Goal: Task Accomplishment & Management: Manage account settings

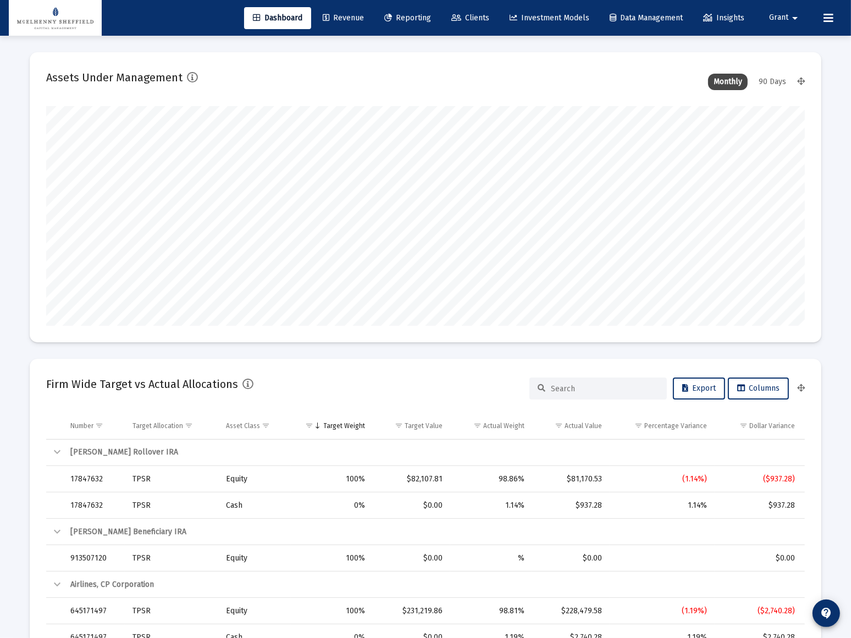
click at [341, 19] on span "Revenue" at bounding box center [343, 17] width 41 height 9
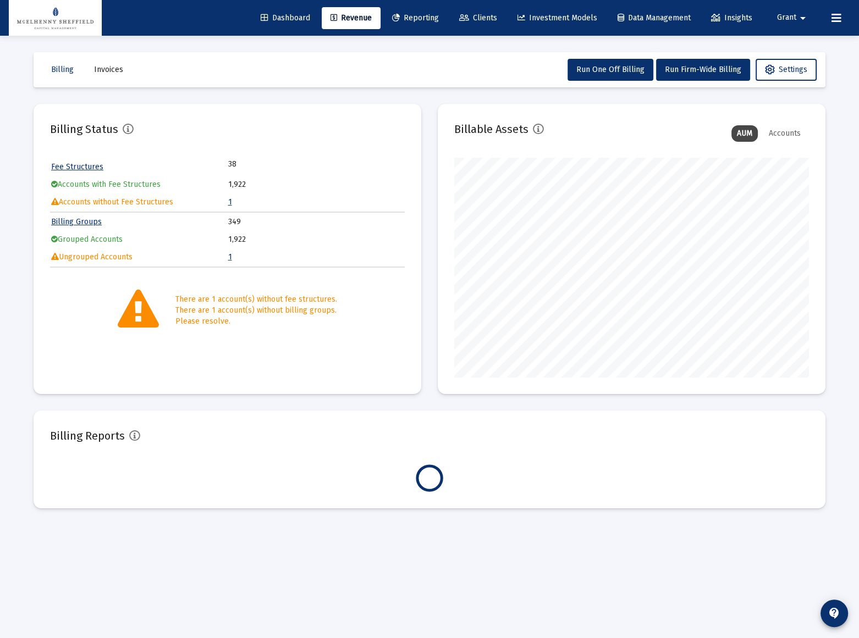
scroll to position [220, 354]
click at [230, 202] on link "1" at bounding box center [230, 201] width 4 height 9
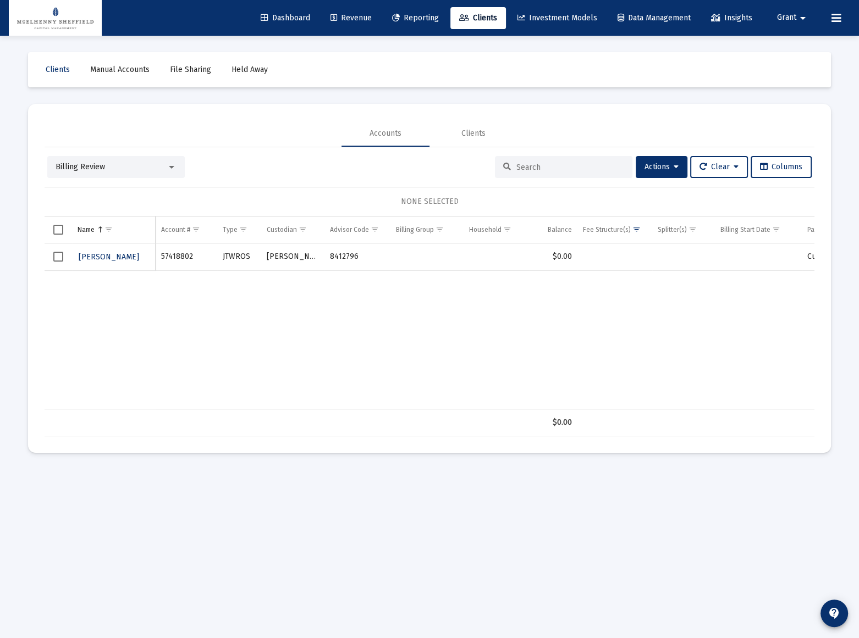
click at [58, 258] on span "Select row" at bounding box center [58, 257] width 10 height 10
click at [665, 167] on span "Actions" at bounding box center [661, 166] width 34 height 9
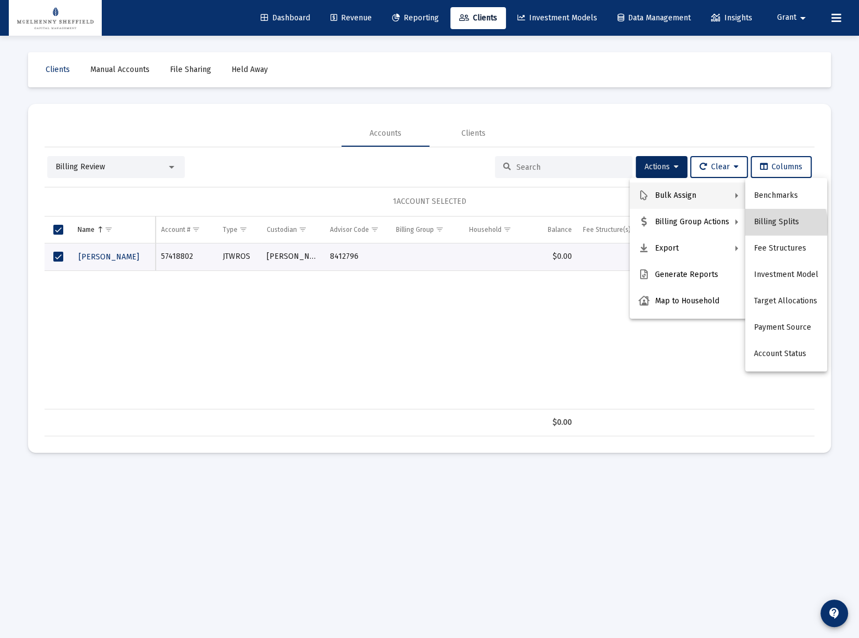
click at [776, 225] on button "Billing Splits" at bounding box center [786, 222] width 82 height 26
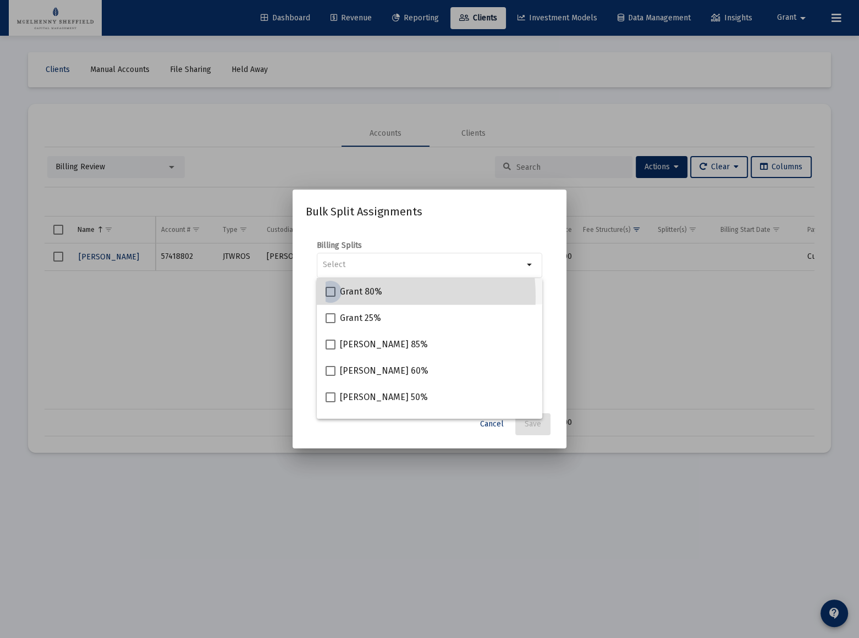
click at [347, 297] on span "Grant 80%" at bounding box center [361, 291] width 42 height 13
click at [330, 297] on input "Grant 80%" at bounding box center [330, 297] width 1 height 1
checkbox input "true"
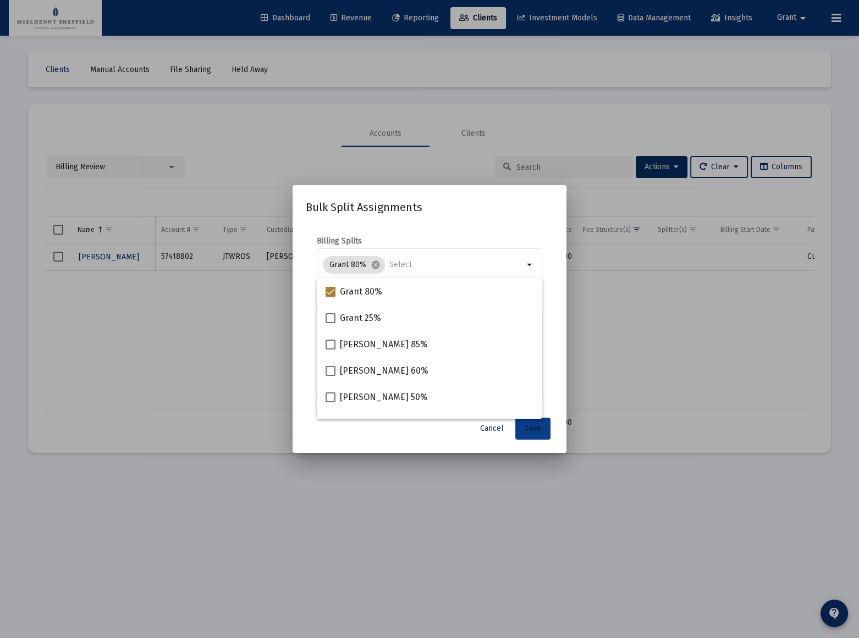
click at [530, 429] on span "Save" at bounding box center [533, 428] width 16 height 9
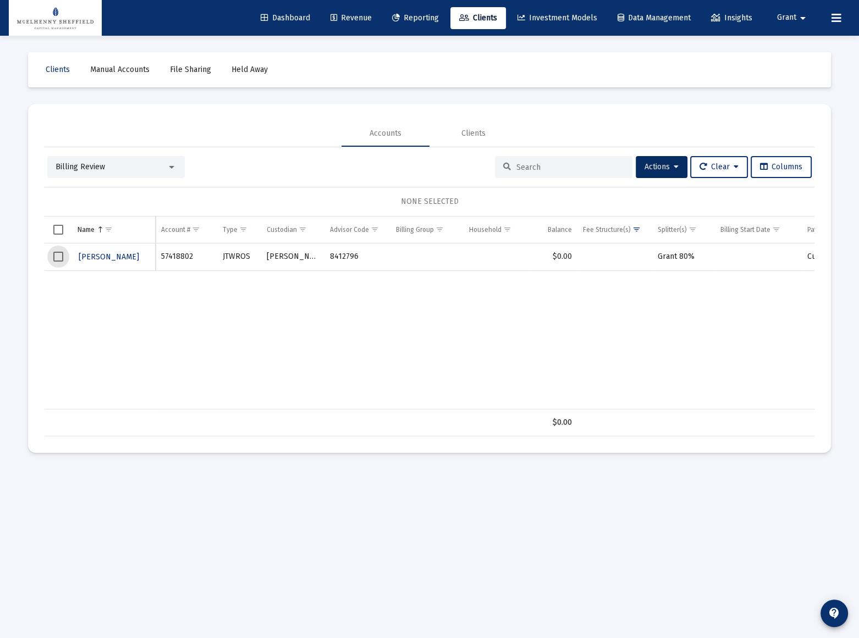
click at [60, 256] on span "Select row" at bounding box center [58, 257] width 10 height 10
click at [657, 169] on span "Actions" at bounding box center [661, 166] width 34 height 9
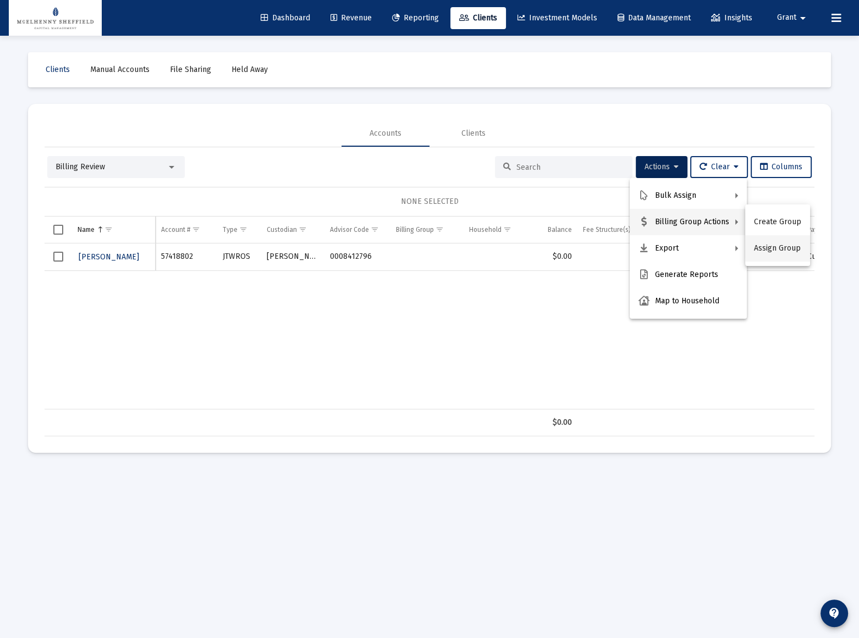
click at [775, 247] on button "Assign Group" at bounding box center [777, 248] width 65 height 26
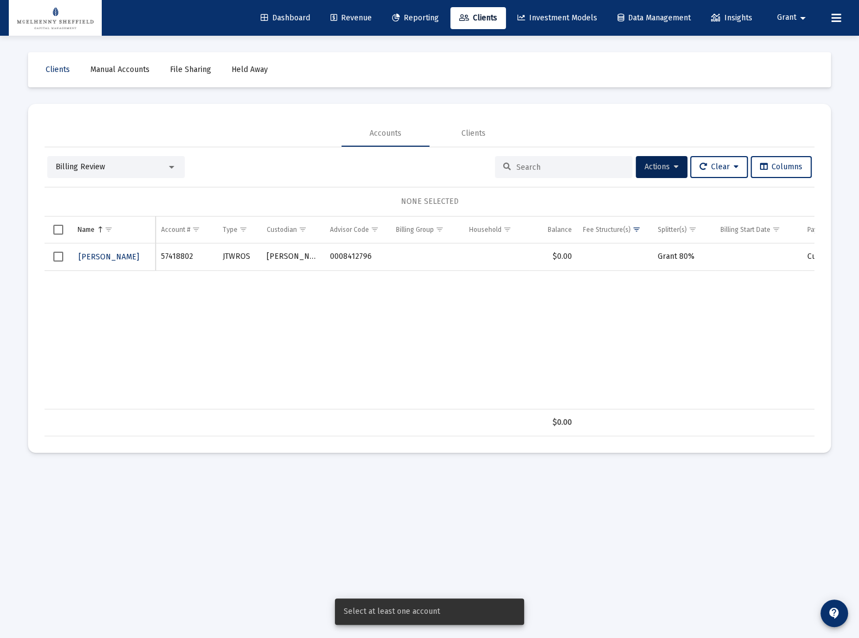
click at [56, 260] on span "Select row" at bounding box center [58, 257] width 10 height 10
click at [666, 170] on button "Actions" at bounding box center [662, 167] width 52 height 22
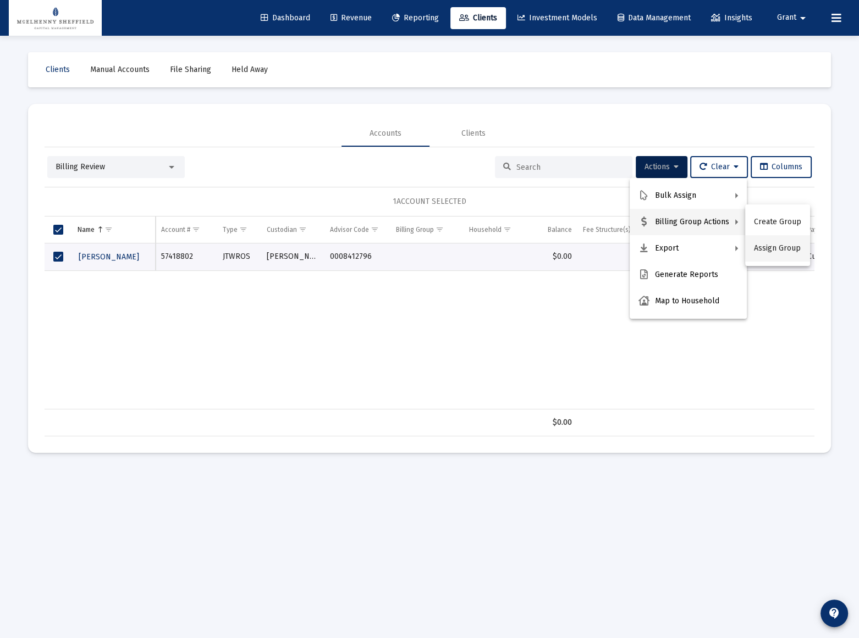
click at [770, 246] on button "Assign Group" at bounding box center [777, 248] width 65 height 26
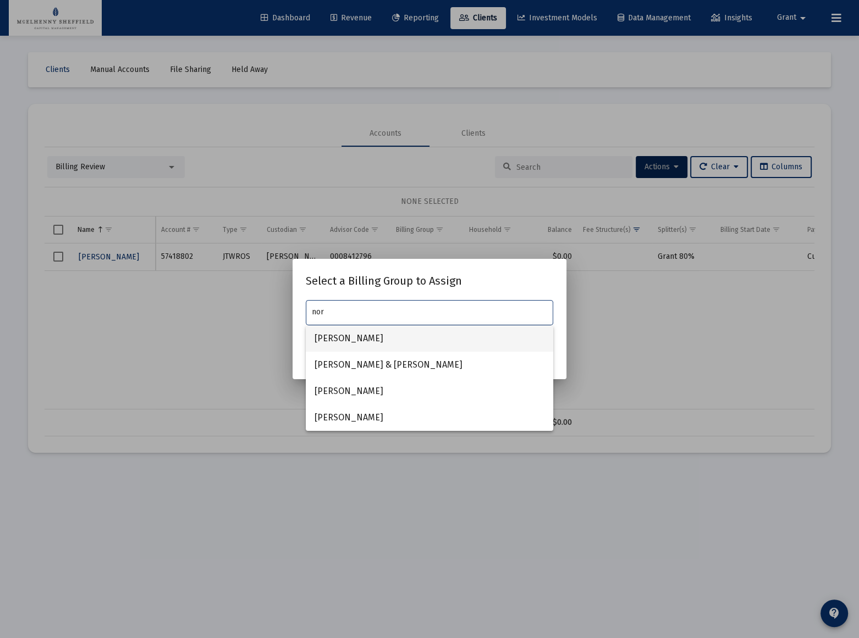
click at [382, 341] on span "[PERSON_NAME]" at bounding box center [430, 339] width 230 height 26
type input "[PERSON_NAME]"
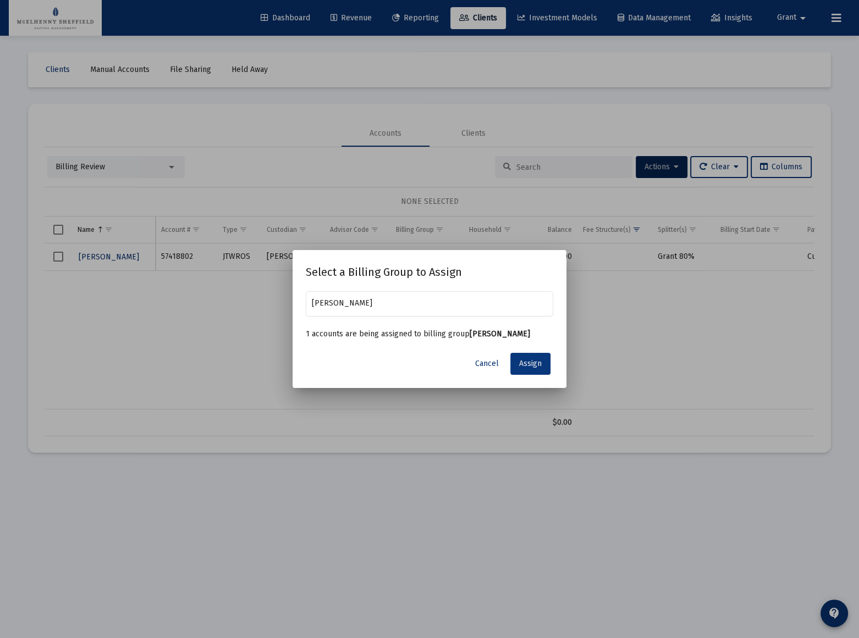
click at [520, 368] on span "Assign" at bounding box center [530, 363] width 23 height 9
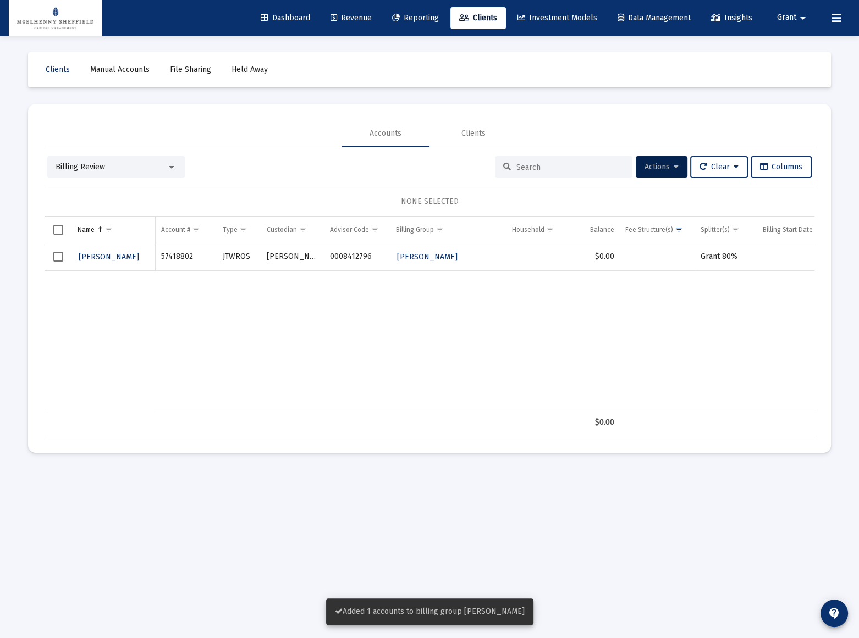
click at [60, 254] on span "Select row" at bounding box center [58, 257] width 10 height 10
click at [655, 169] on span "Actions" at bounding box center [661, 166] width 34 height 9
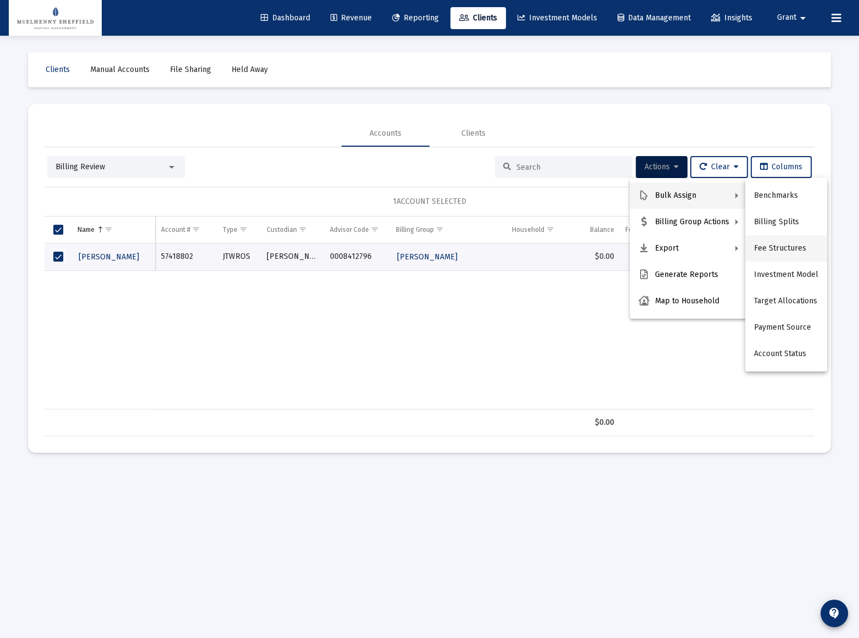
click at [781, 241] on button "Fee Structures" at bounding box center [786, 248] width 82 height 26
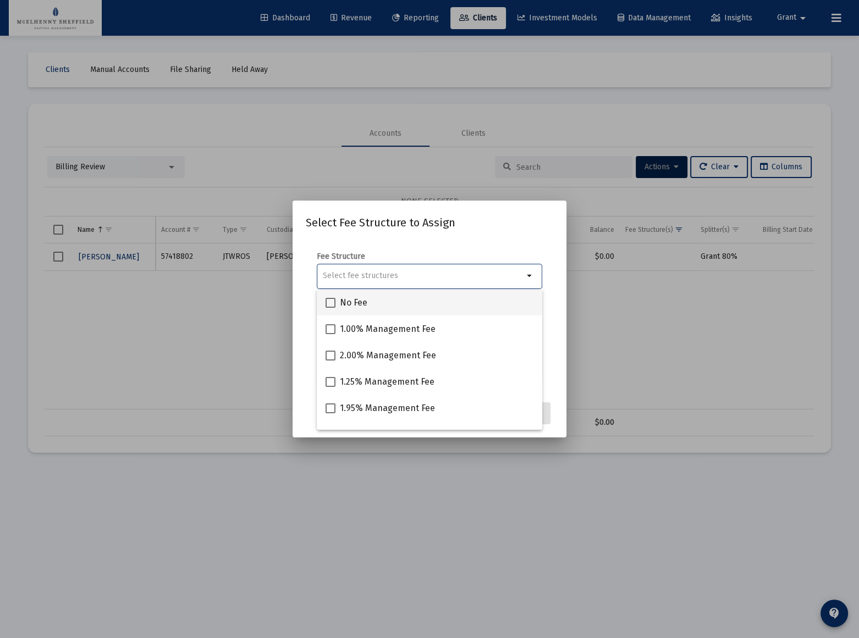
click at [338, 302] on label "No Fee" at bounding box center [347, 302] width 42 height 13
click at [330, 308] on input "No Fee" at bounding box center [330, 308] width 1 height 1
checkbox input "true"
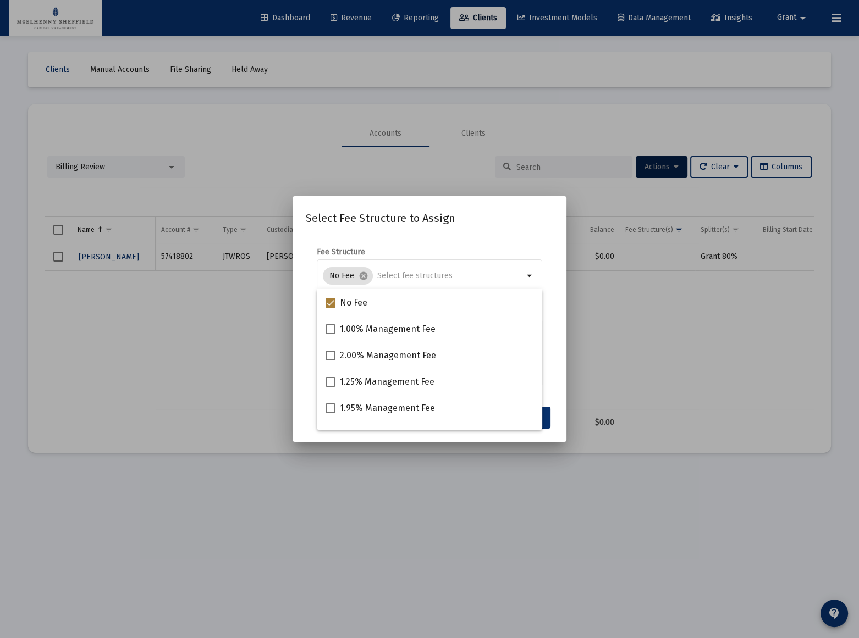
drag, startPoint x: 534, startPoint y: 225, endPoint x: 577, endPoint y: 317, distance: 101.9
click at [536, 227] on div "Select Fee Structure to Assign Fee Structure No Fee cancel arrow_drop_down Note…" at bounding box center [429, 319] width 247 height 219
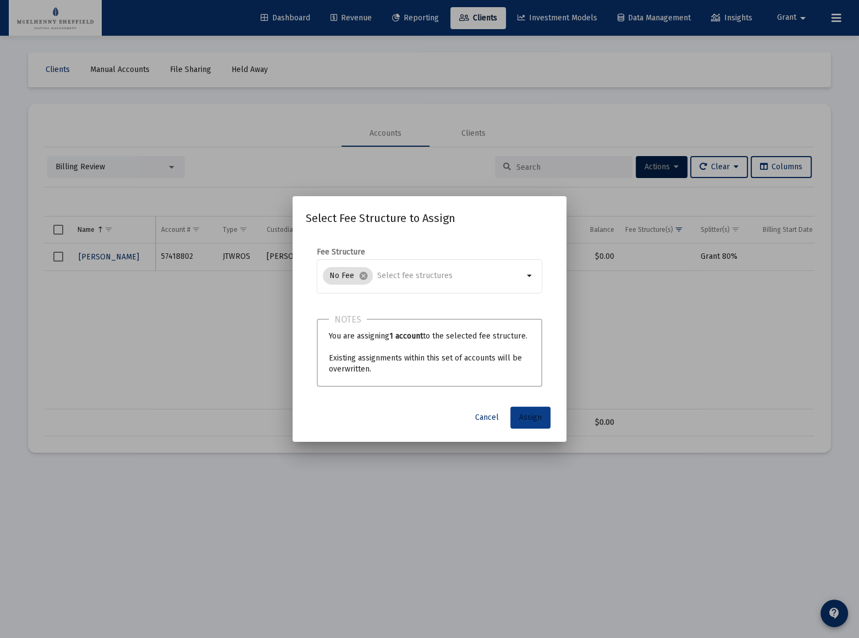
click at [528, 416] on span "Assign" at bounding box center [530, 417] width 23 height 9
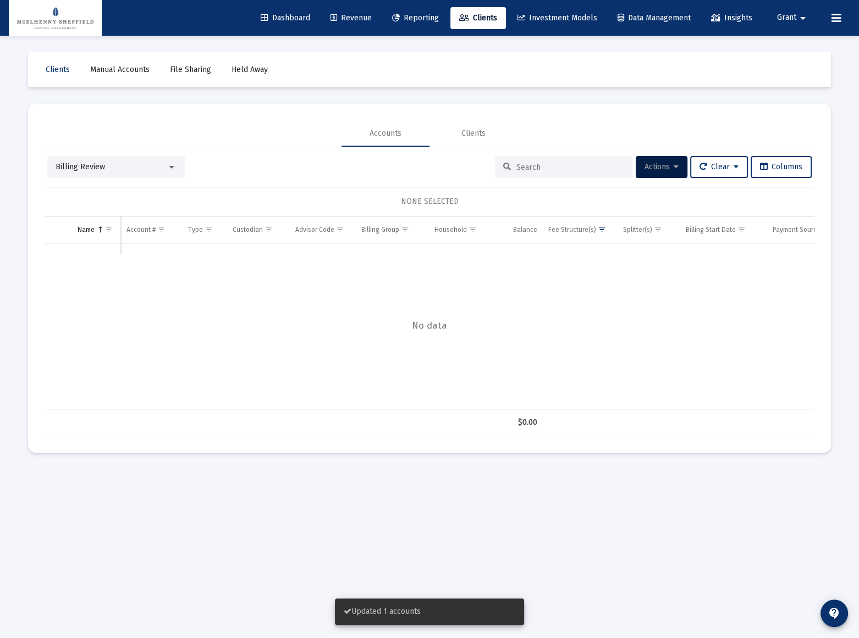
click at [346, 15] on span "Revenue" at bounding box center [350, 17] width 41 height 9
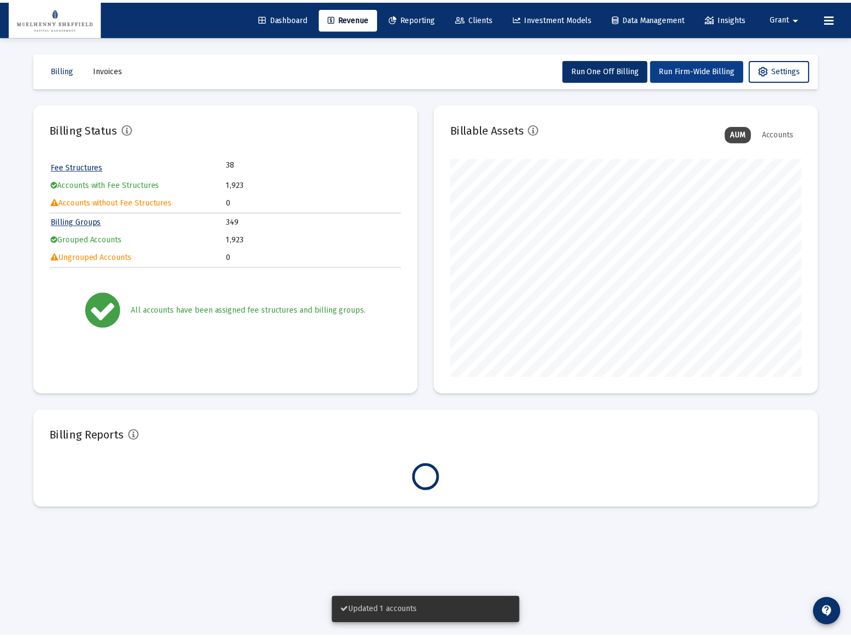
scroll to position [220, 354]
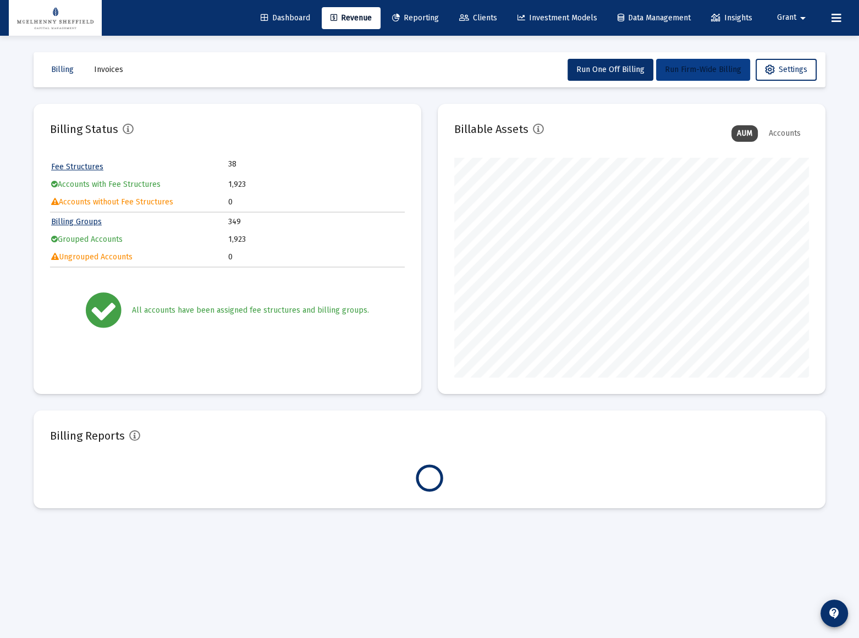
click at [700, 71] on span "Run Firm-Wide Billing" at bounding box center [703, 69] width 76 height 9
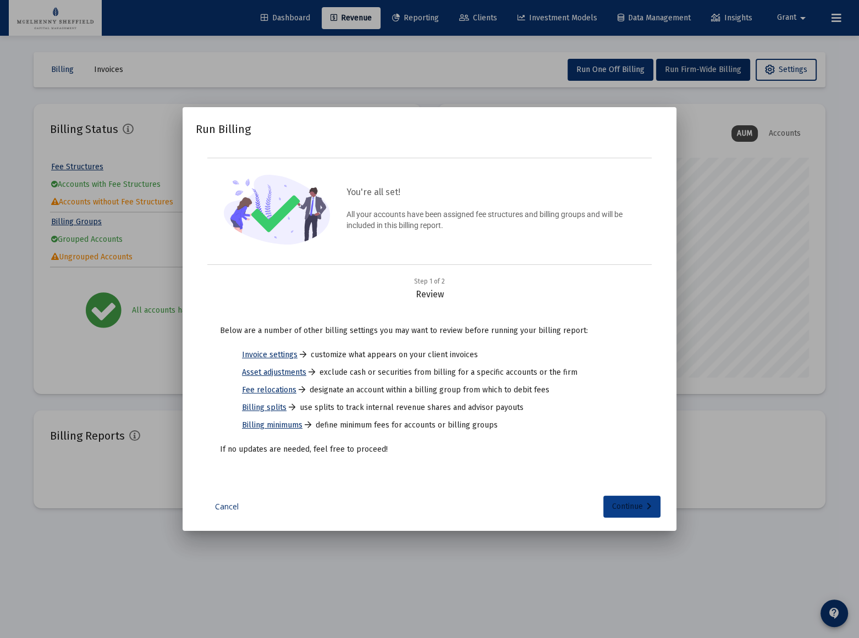
click at [630, 506] on div "Continue" at bounding box center [632, 507] width 40 height 22
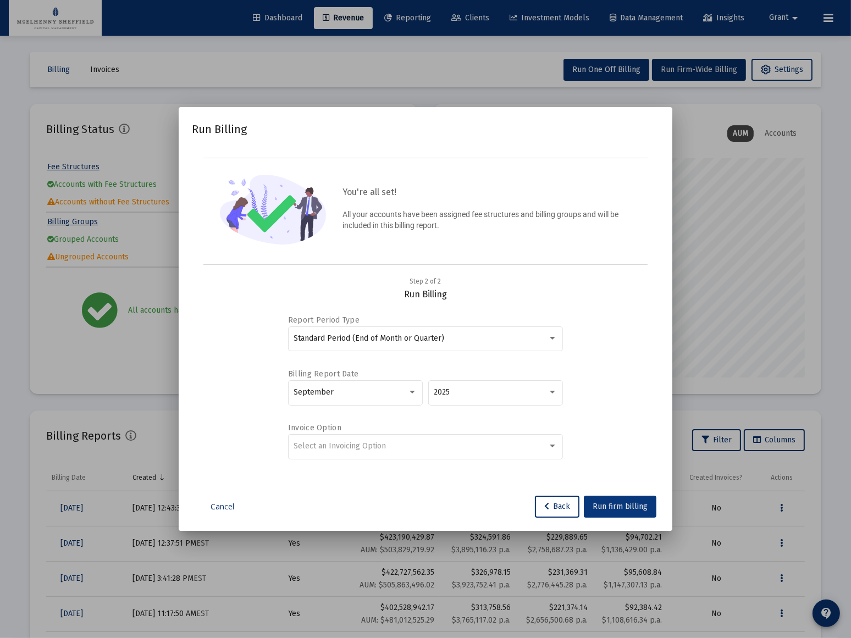
click at [623, 508] on span "Run firm billing" at bounding box center [620, 506] width 55 height 9
